Goal: Information Seeking & Learning: Learn about a topic

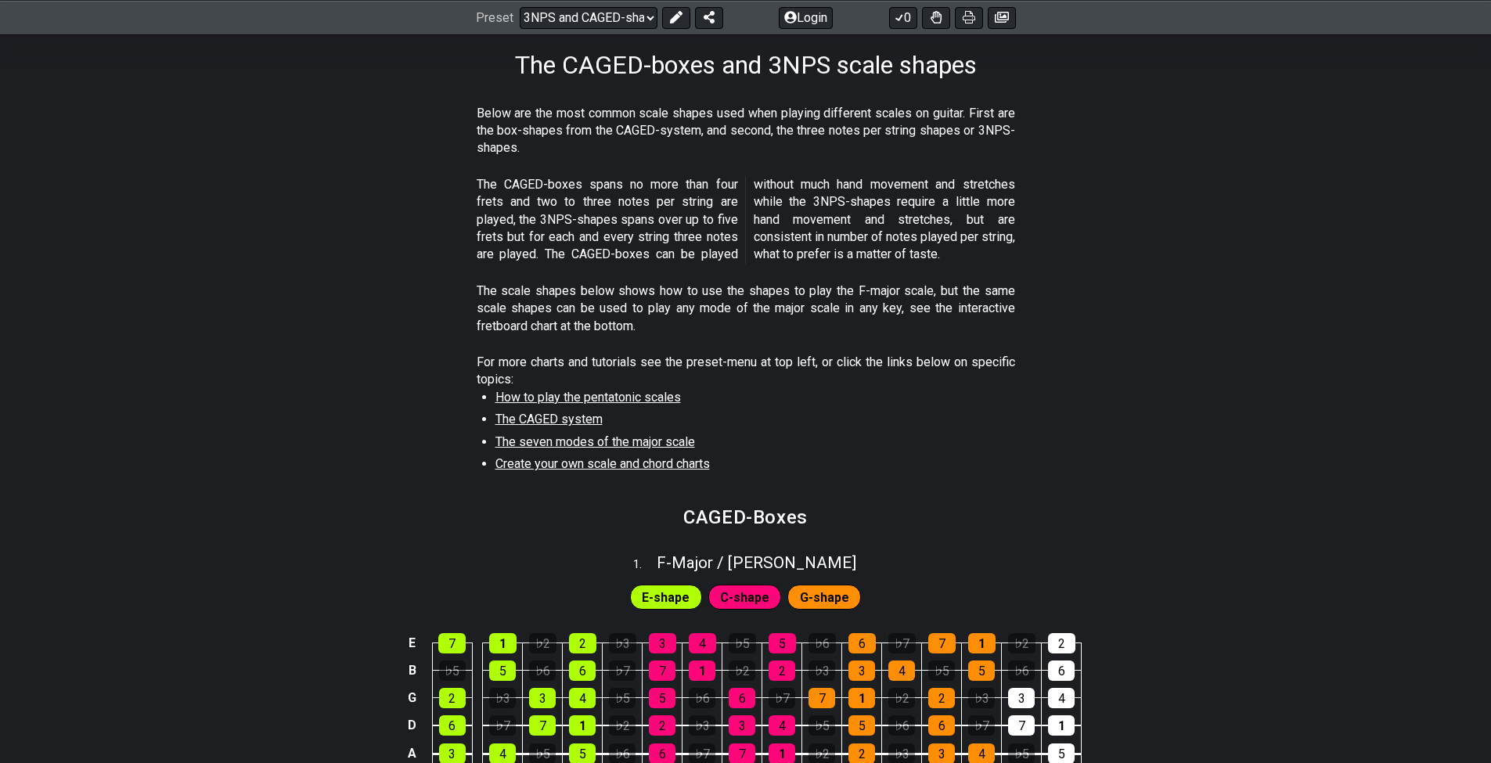
scroll to position [261, 0]
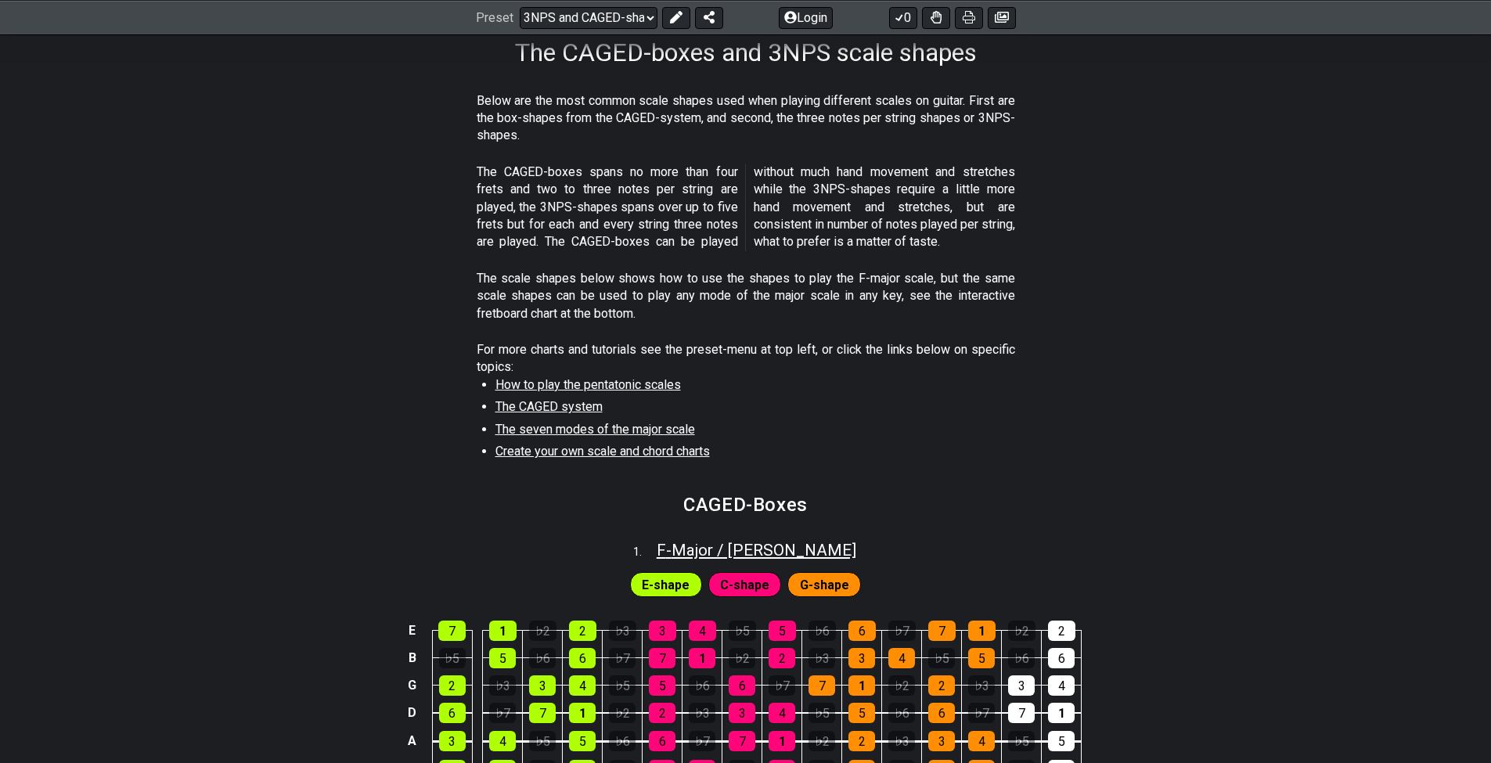
click at [711, 546] on span "F - Major / Ionian" at bounding box center [757, 550] width 200 height 19
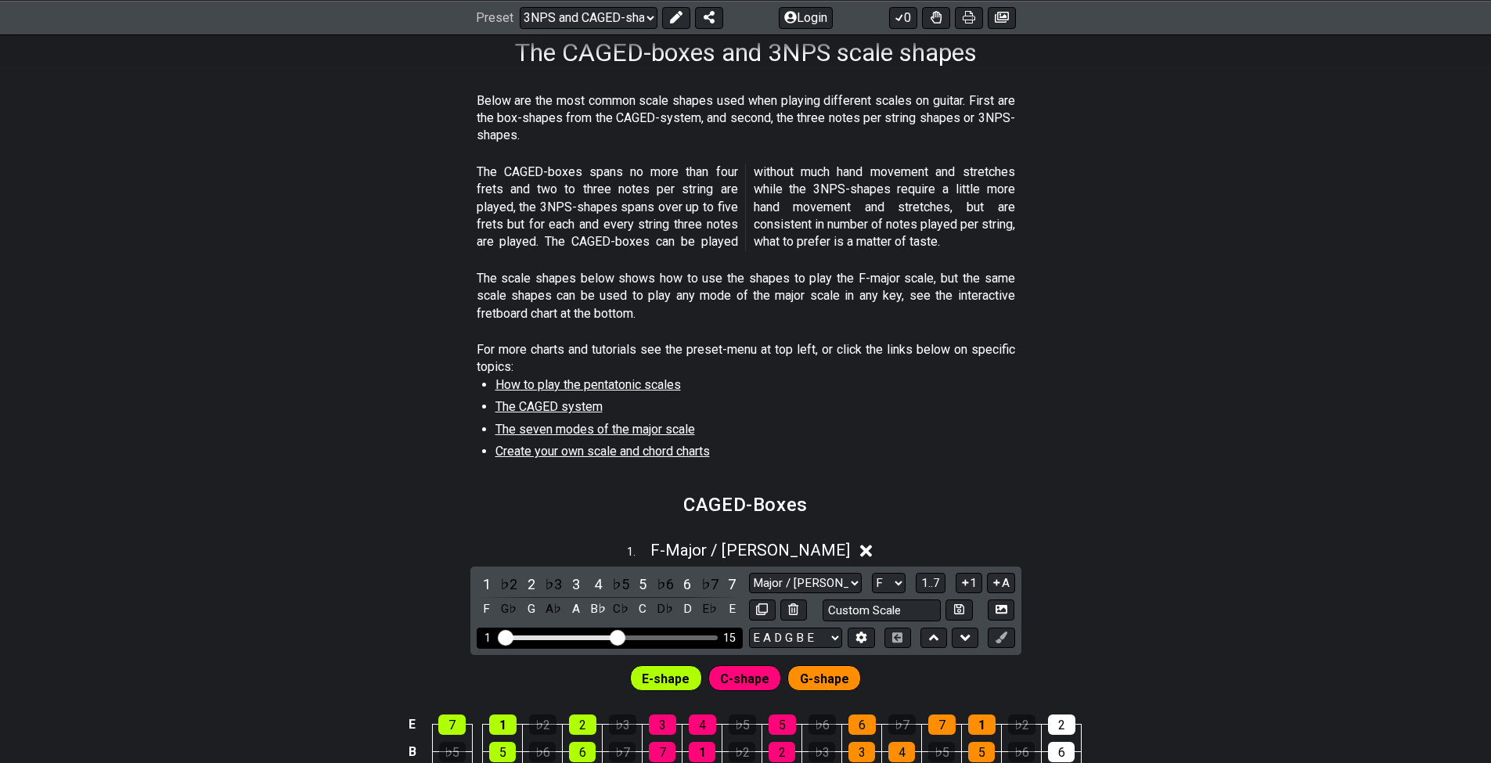
click at [603, 635] on div "Visible fret range" at bounding box center [559, 637] width 117 height 5
drag, startPoint x: 629, startPoint y: 629, endPoint x: 569, endPoint y: 629, distance: 60.3
click at [569, 638] on div "1 15" at bounding box center [609, 638] width 217 height 0
drag, startPoint x: 619, startPoint y: 626, endPoint x: 557, endPoint y: 626, distance: 61.8
click at [557, 636] on input "Visible fret range" at bounding box center [609, 636] width 222 height 0
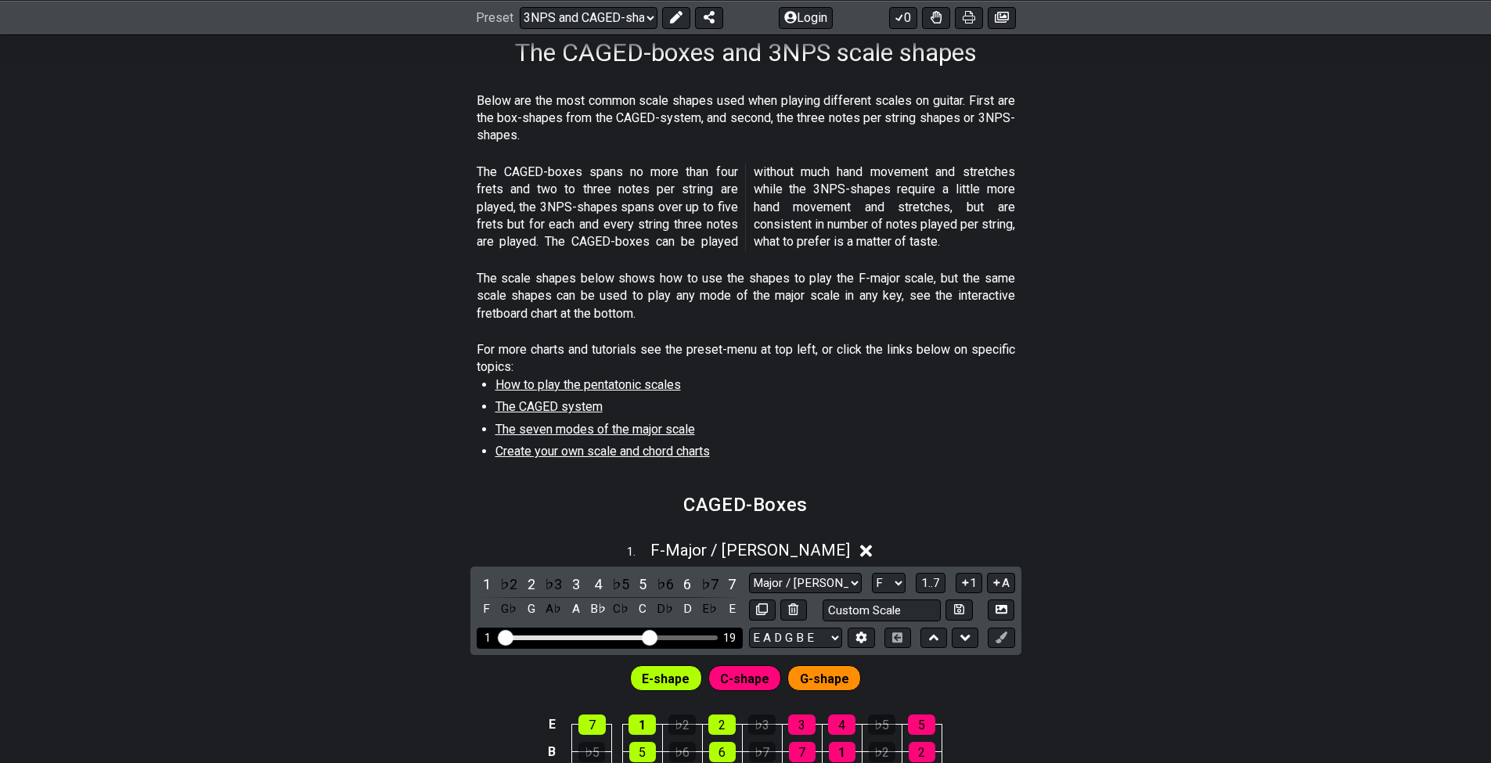
drag, startPoint x: 557, startPoint y: 626, endPoint x: 649, endPoint y: 627, distance: 91.6
click at [649, 636] on input "Visible fret range" at bounding box center [609, 636] width 222 height 0
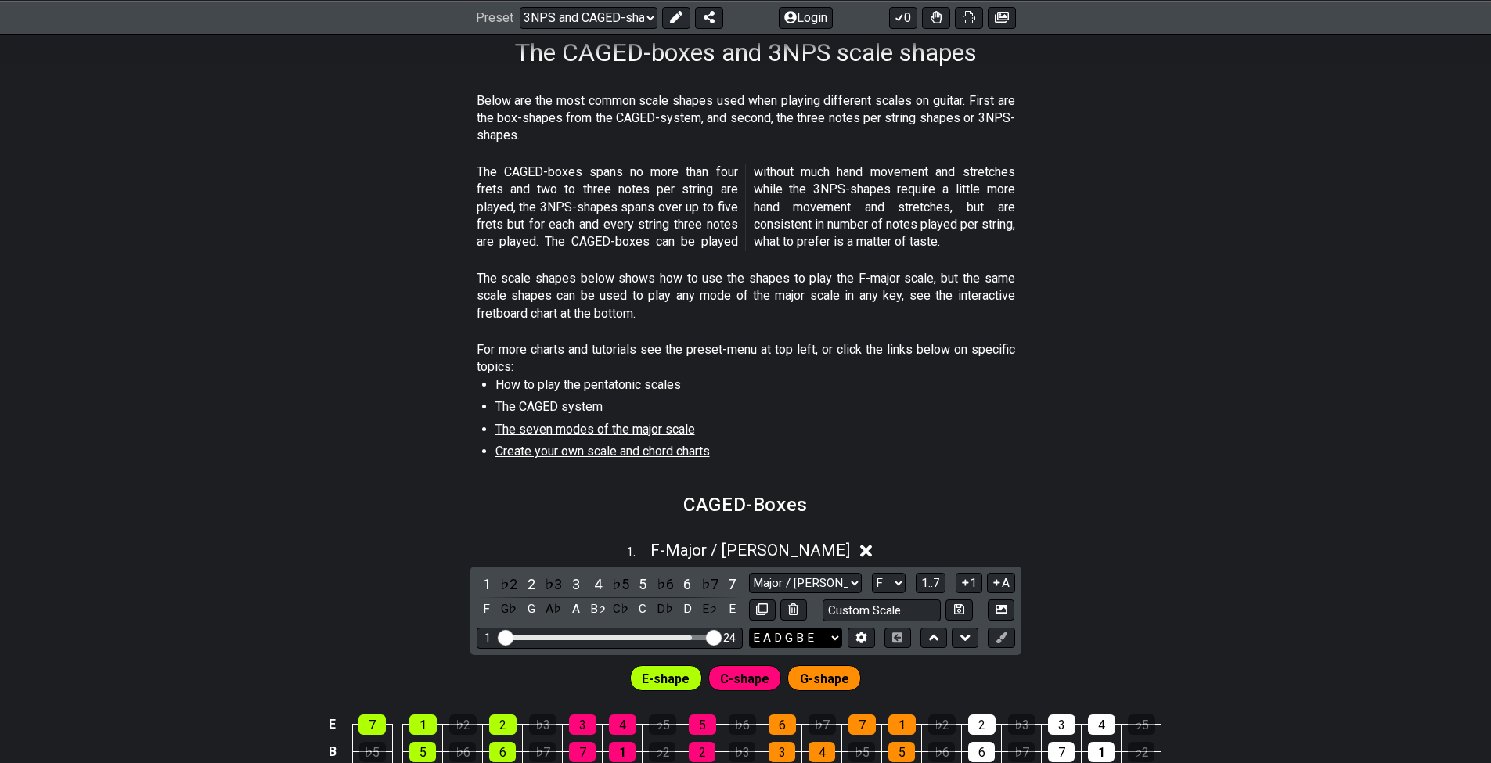
drag, startPoint x: 649, startPoint y: 627, endPoint x: 821, endPoint y: 621, distance: 172.2
click at [818, 623] on div "1 ♭2 2 ♭3 3 4 ♭5 5 ♭6 6 ♭7 7 F G♭ G A♭ A B♭ C♭ C D♭ D E♭ E Major / Ionian New S…" at bounding box center [745, 611] width 551 height 88
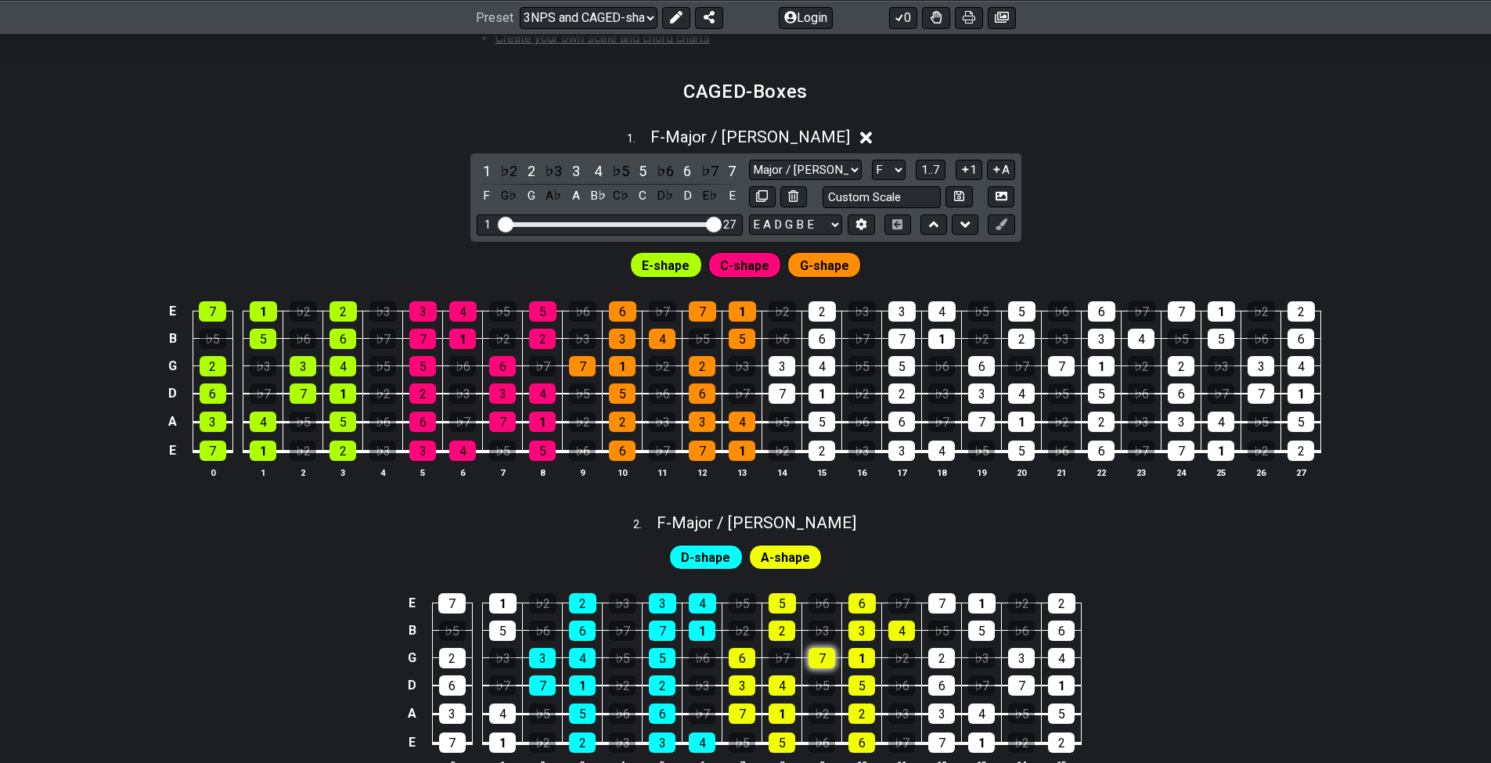
scroll to position [672, 0]
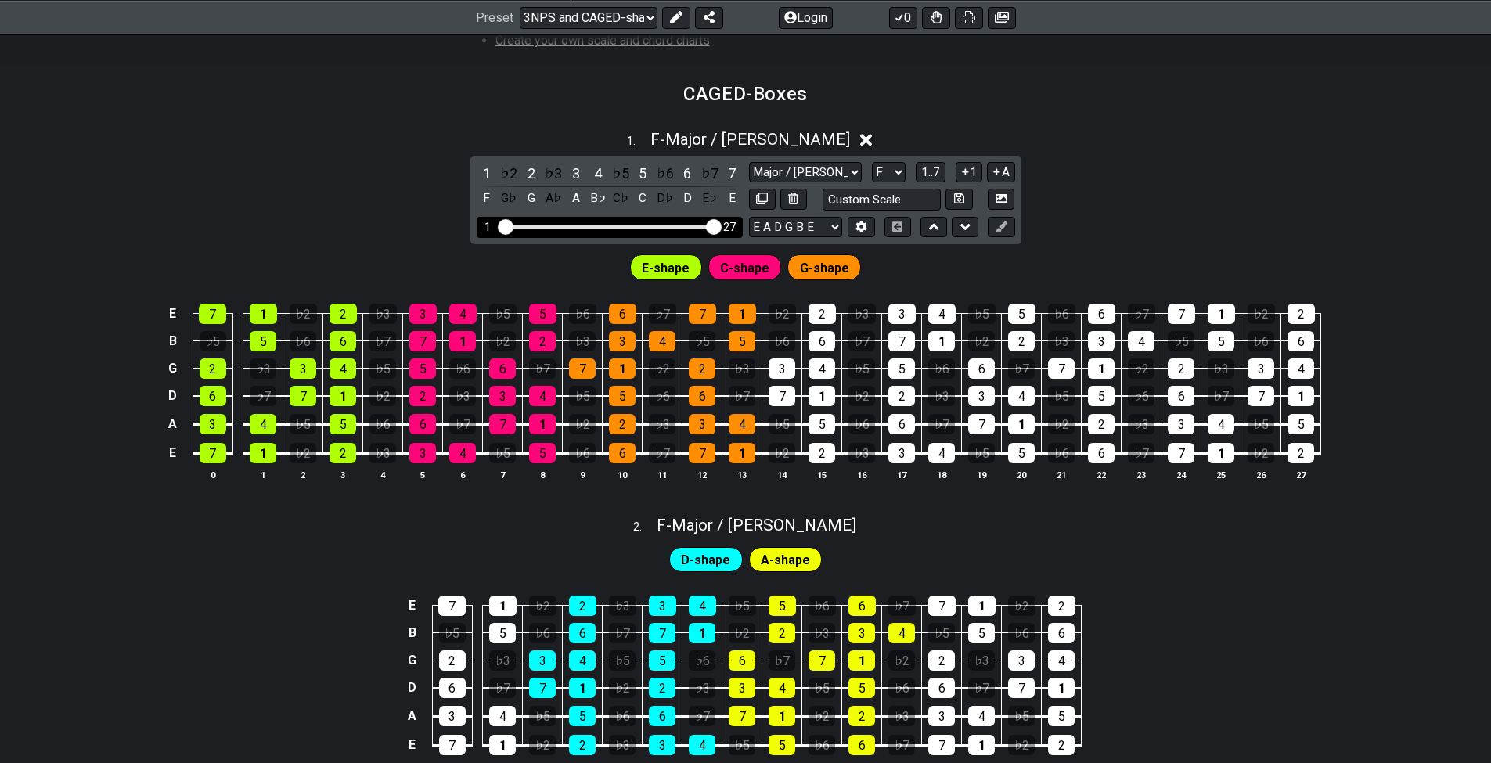
drag, startPoint x: 709, startPoint y: 228, endPoint x: 653, endPoint y: 225, distance: 55.6
click at [653, 225] on div "1 27" at bounding box center [610, 227] width 266 height 21
drag, startPoint x: 717, startPoint y: 216, endPoint x: 687, endPoint y: 219, distance: 29.9
click at [687, 225] on input "Visible fret range" at bounding box center [609, 225] width 222 height 0
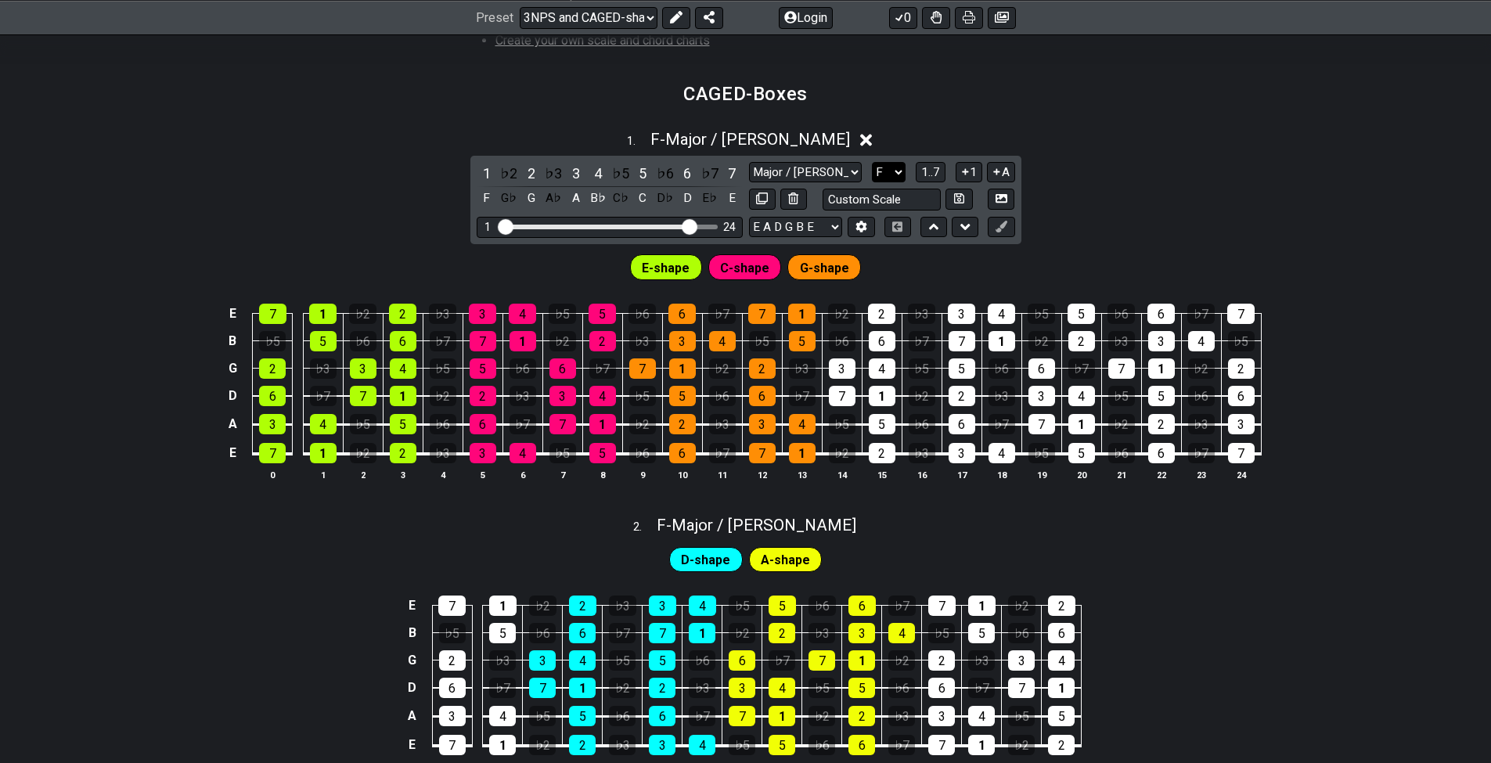
select select "C"
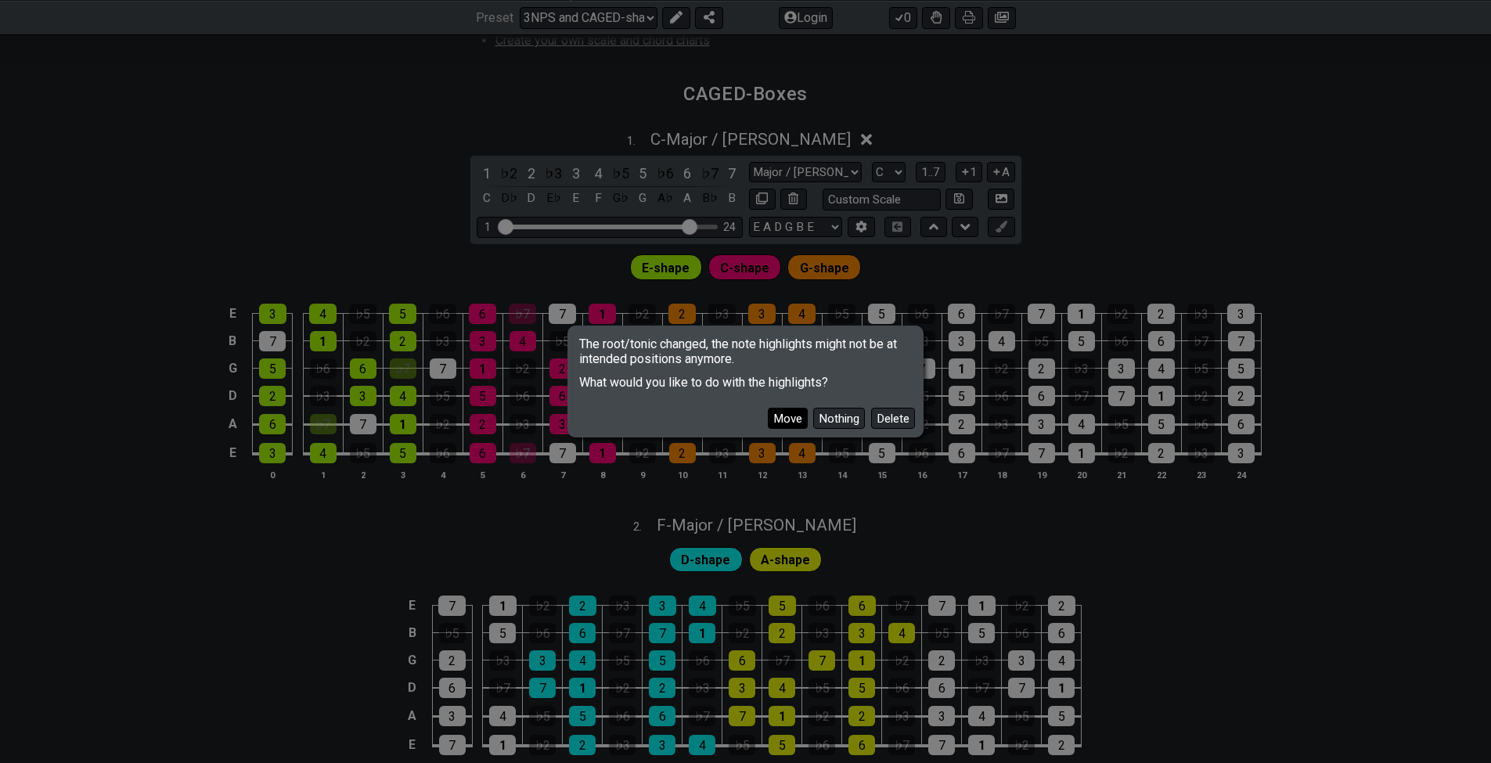
click at [788, 421] on button "Move" at bounding box center [788, 418] width 40 height 21
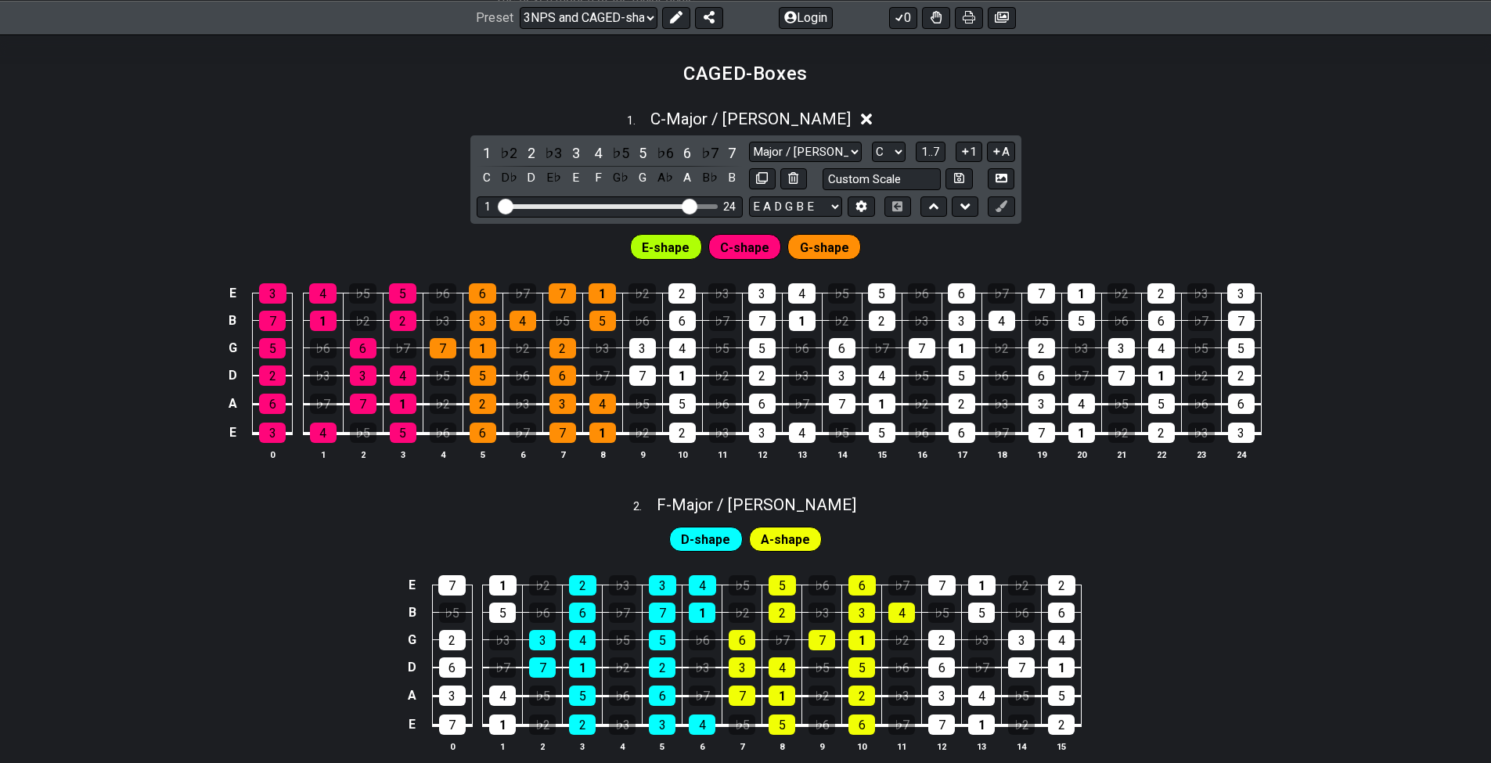
scroll to position [697, 0]
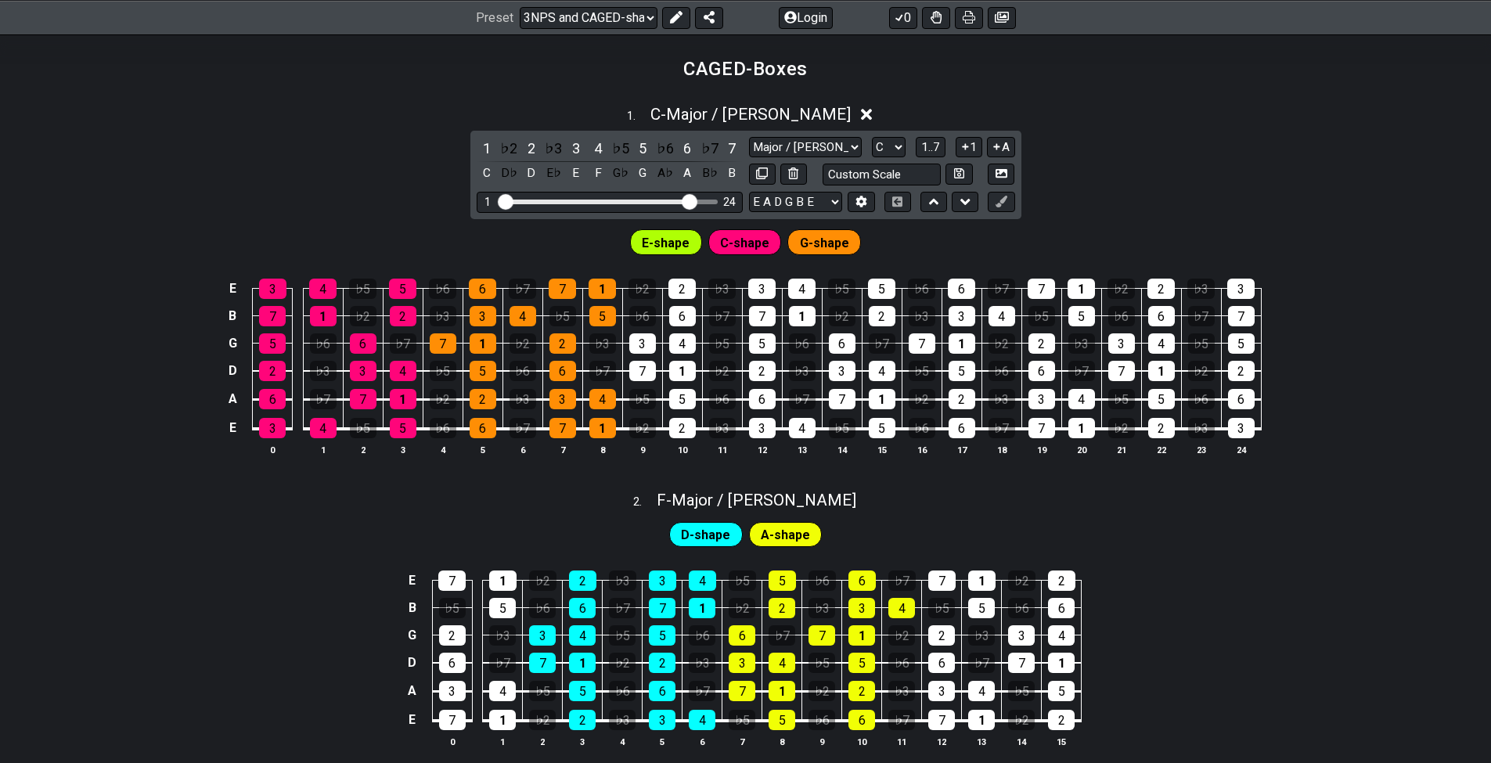
click at [685, 238] on span "E-shape" at bounding box center [666, 243] width 48 height 23
click at [621, 28] on div "Preset Welcome to #fretflip! Initial Preset Custom Preset Minor Pentatonic Majo…" at bounding box center [745, 17] width 1491 height 34
click at [675, 17] on icon at bounding box center [675, 17] width 13 height 13
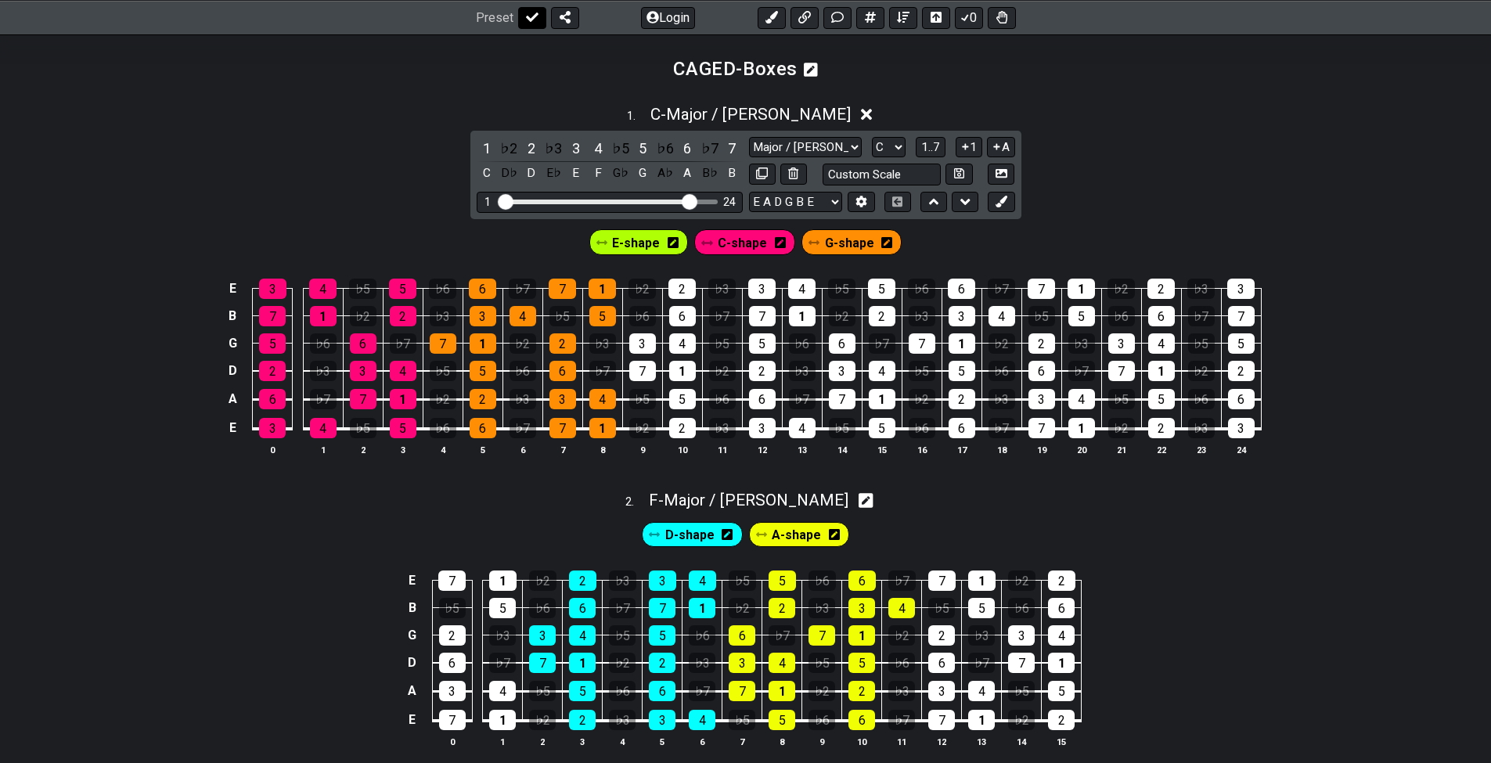
click at [523, 14] on button at bounding box center [532, 17] width 28 height 22
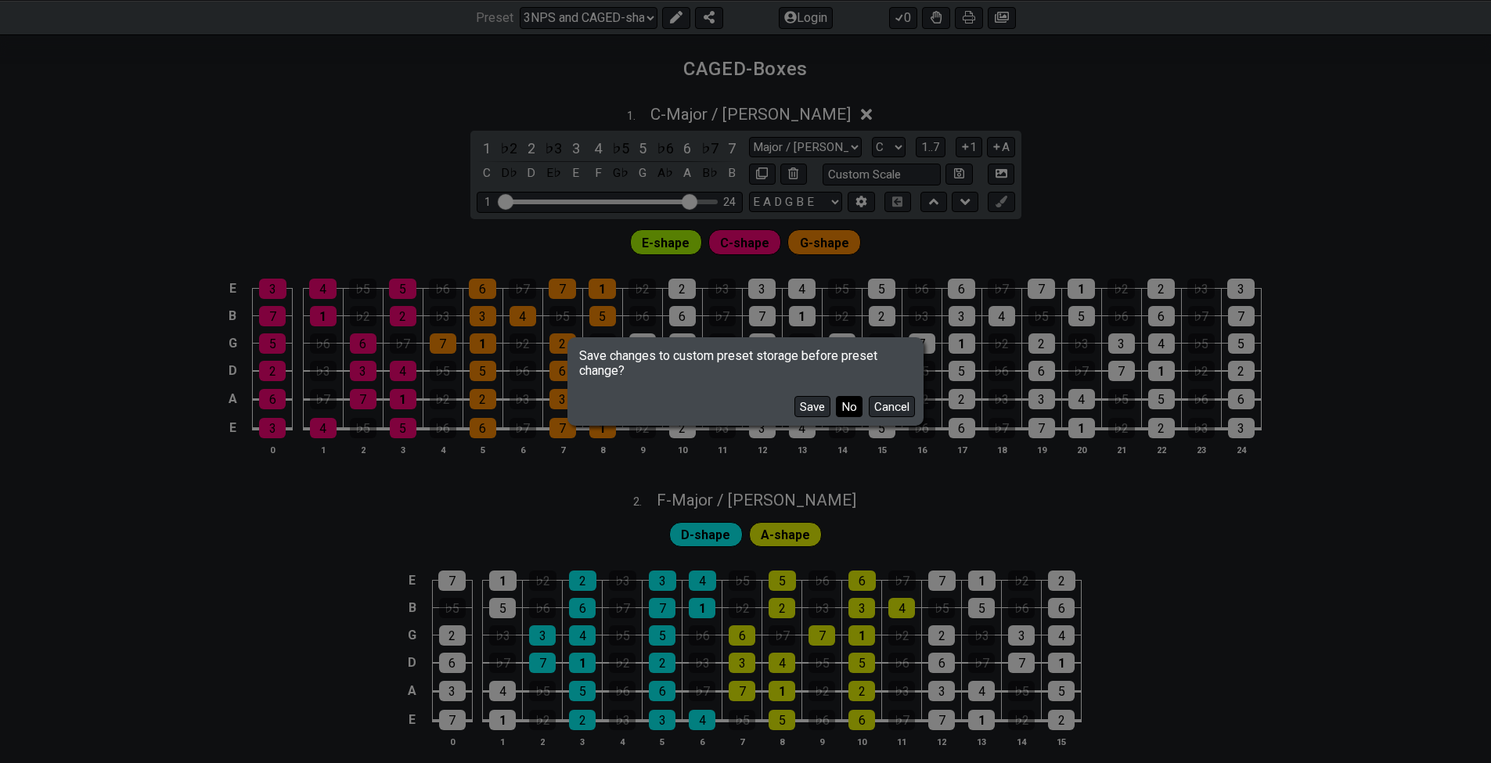
click at [846, 409] on button "No" at bounding box center [849, 406] width 27 height 21
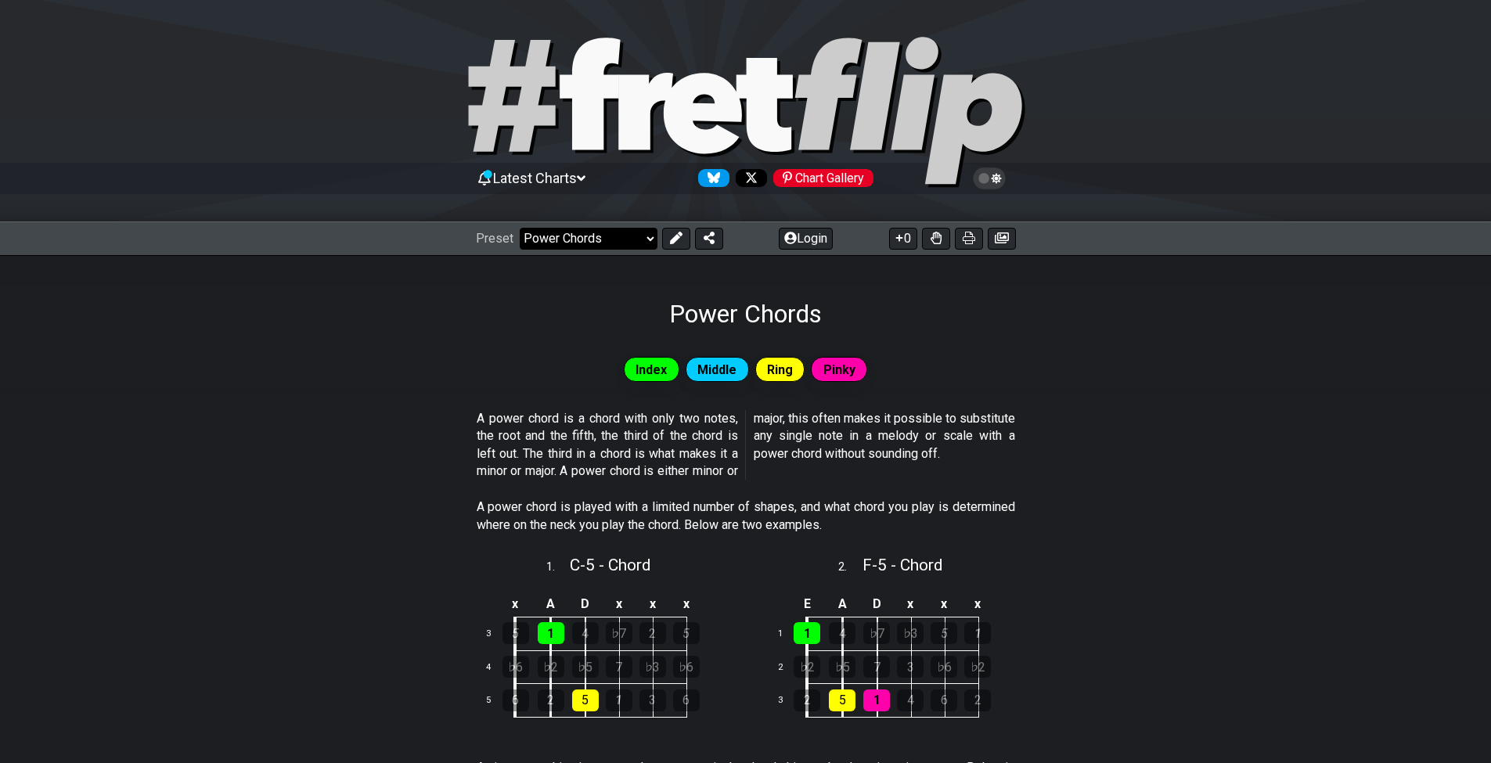
select select "/3nps-caged-shapes"
select select "A"
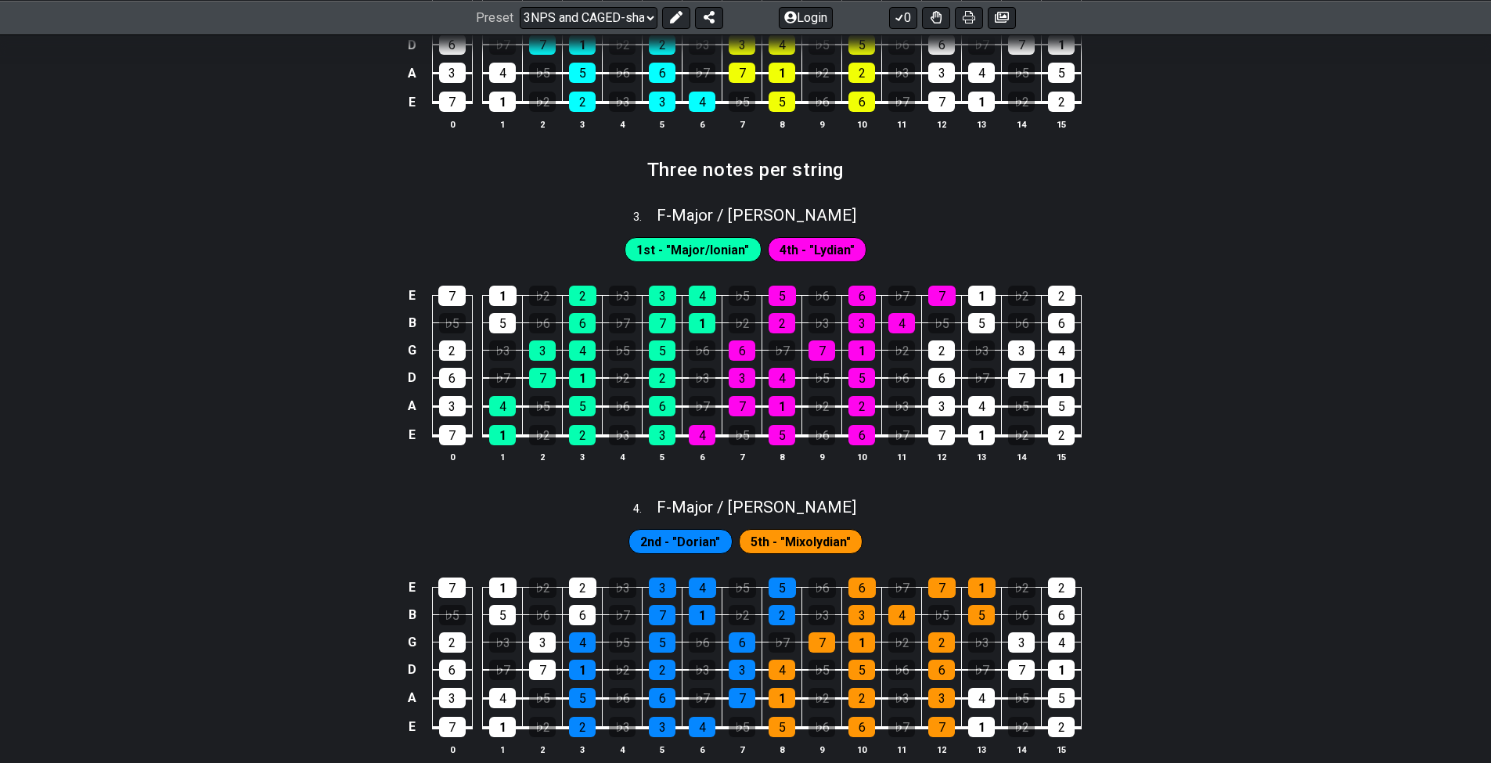
scroll to position [1223, 0]
